Goal: Find specific page/section: Find specific page/section

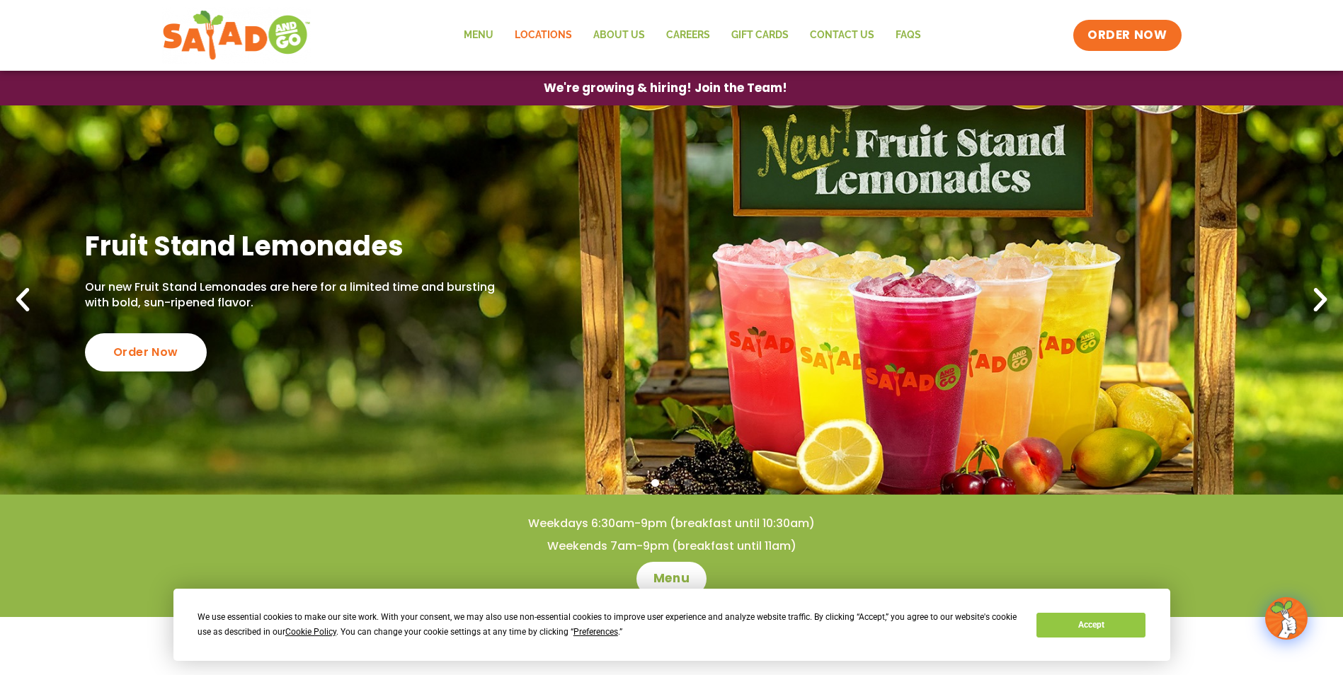
click at [535, 35] on link "Locations" at bounding box center [543, 35] width 79 height 33
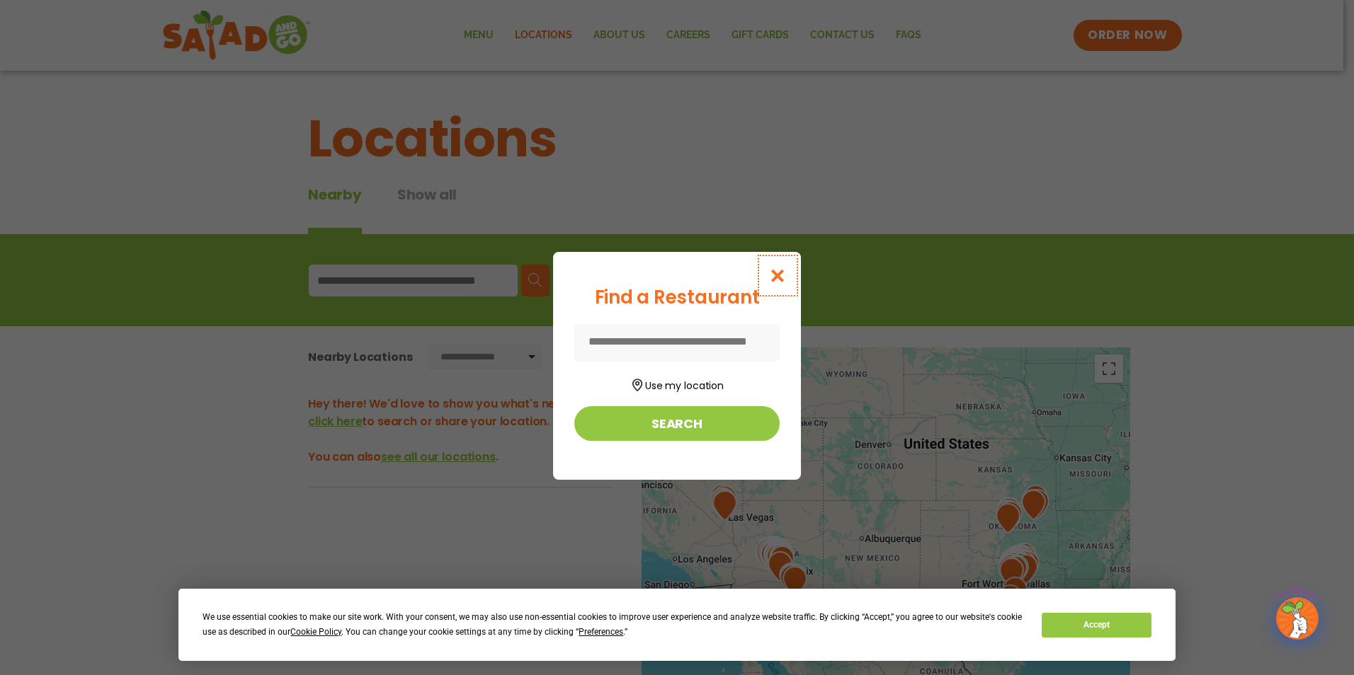
click at [788, 273] on button "Close modal" at bounding box center [778, 275] width 46 height 47
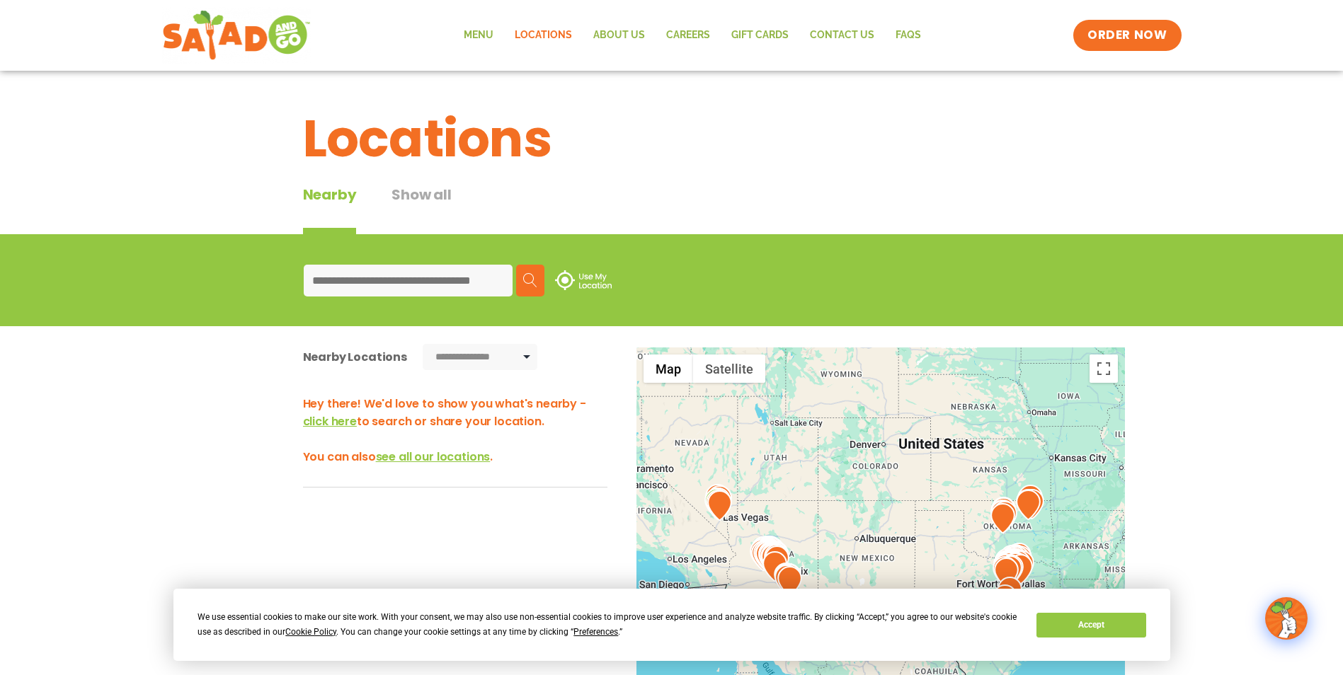
click at [412, 283] on input at bounding box center [408, 281] width 209 height 32
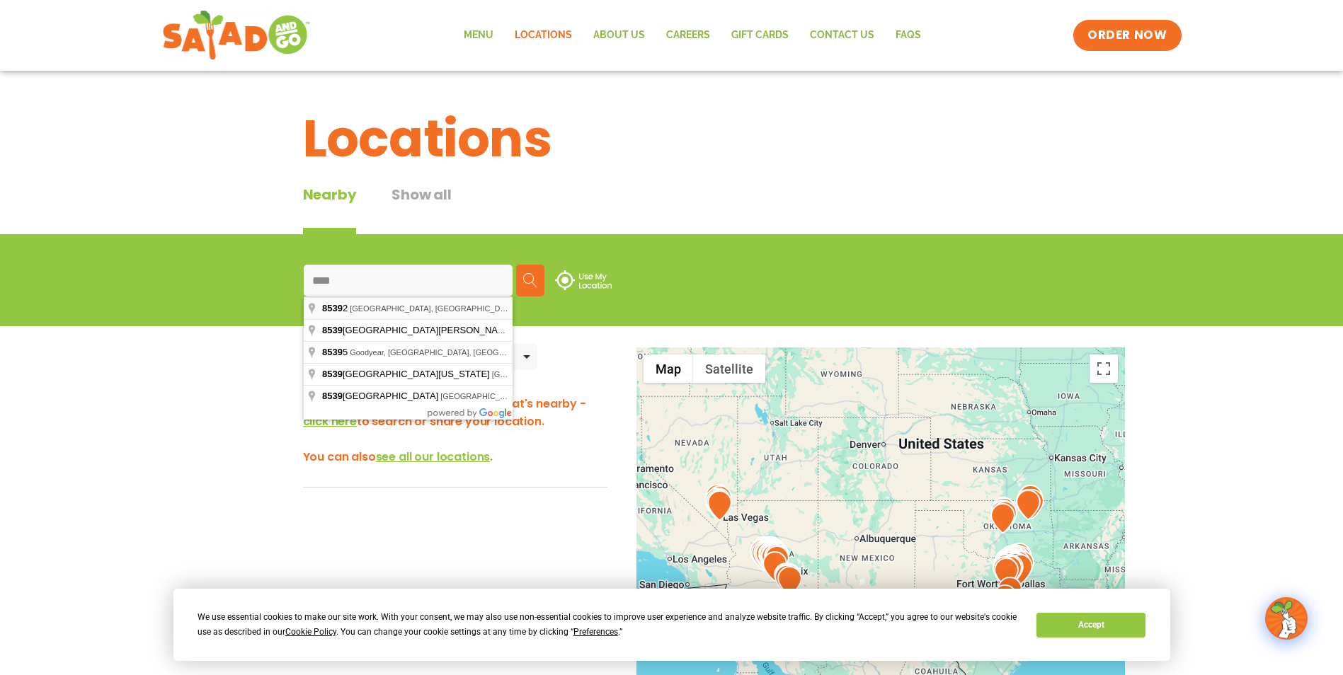
type input "**********"
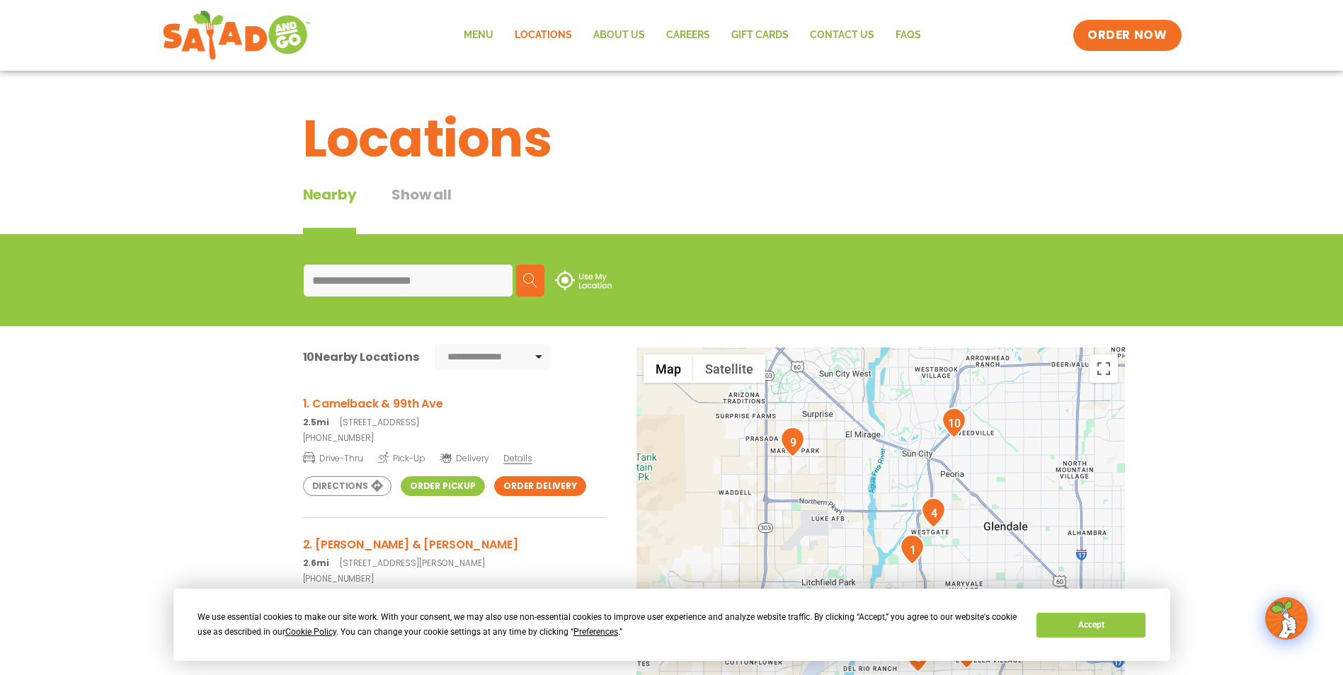
scroll to position [142, 0]
click at [419, 486] on link "Order Pickup" at bounding box center [443, 486] width 84 height 20
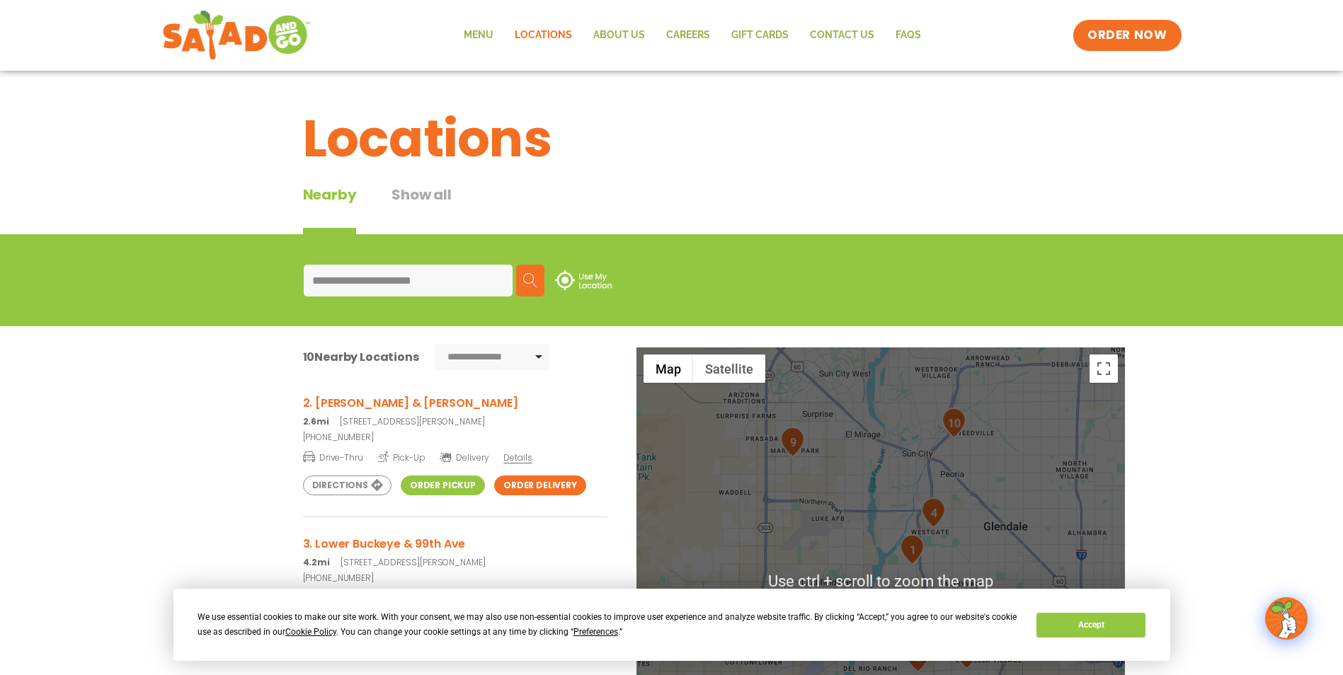
scroll to position [71, 0]
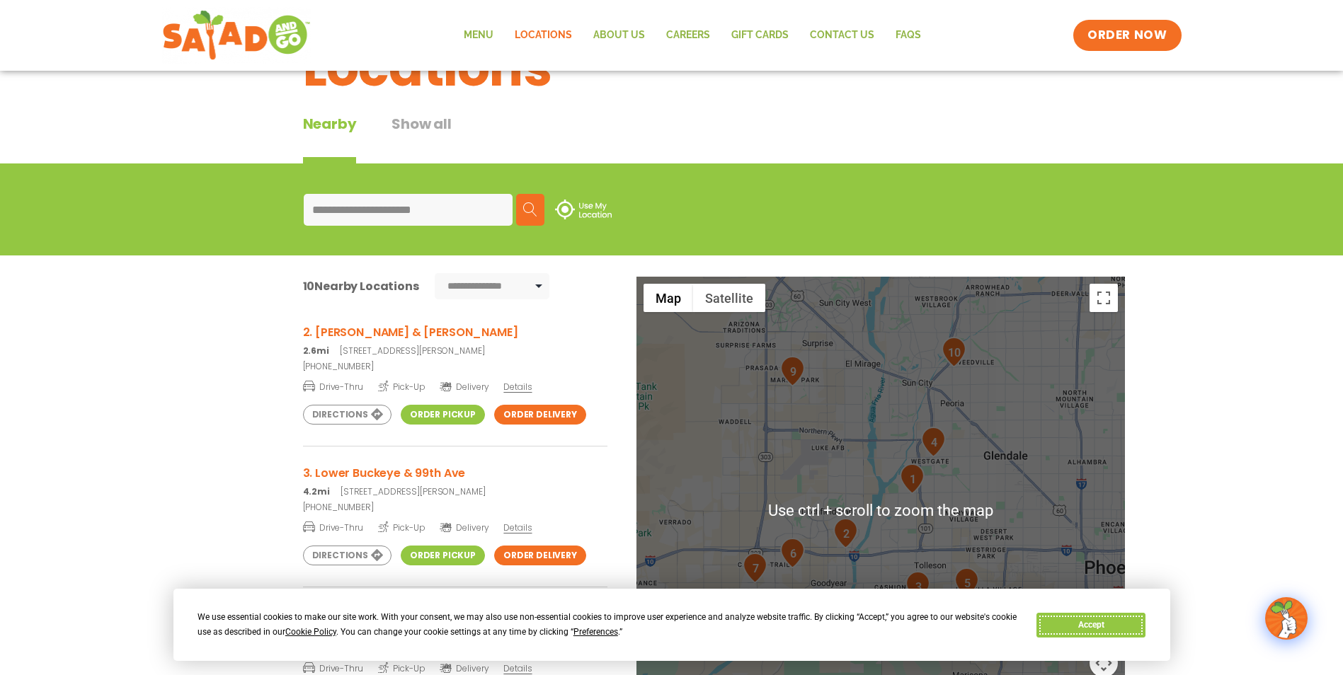
click at [1099, 634] on button "Accept" at bounding box center [1090, 625] width 109 height 25
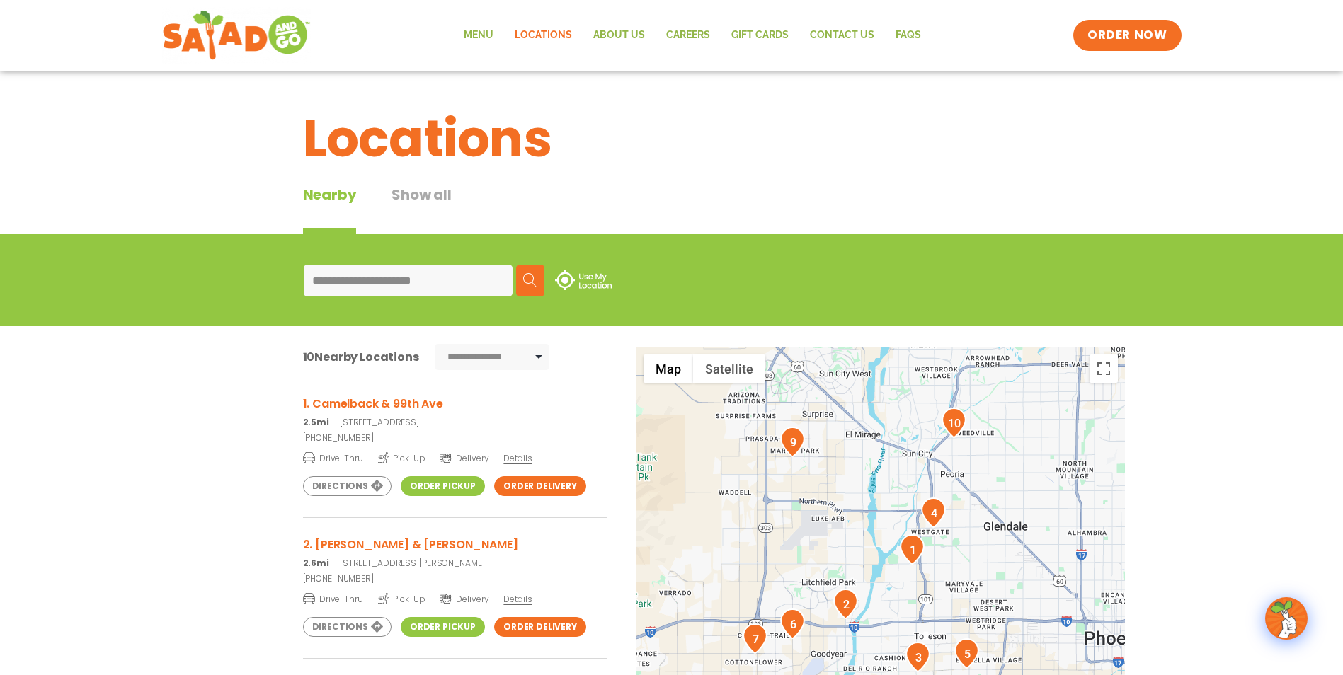
scroll to position [142, 0]
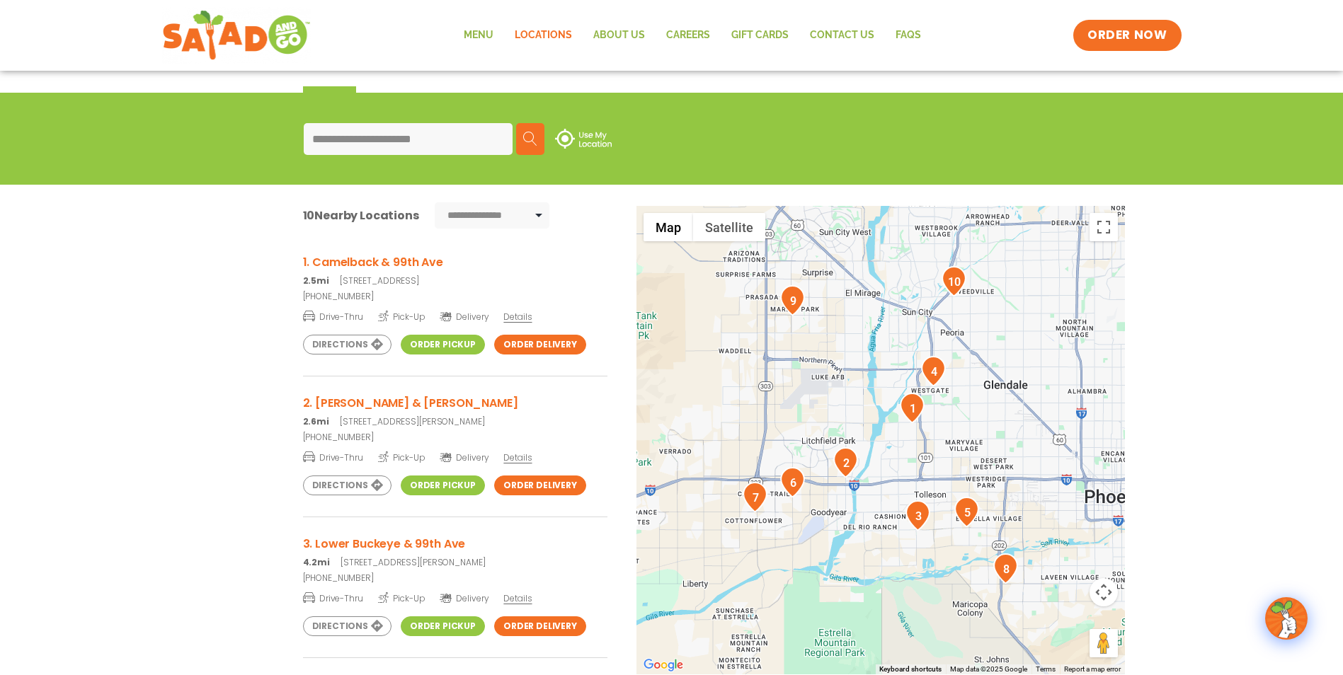
click at [437, 481] on link "Order Pickup" at bounding box center [443, 486] width 84 height 20
